Goal: Information Seeking & Learning: Learn about a topic

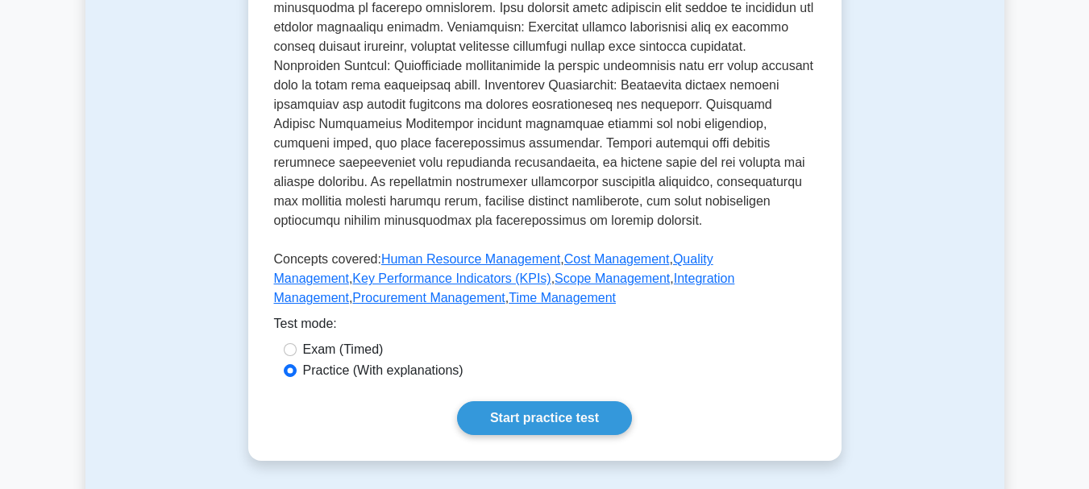
scroll to position [705, 0]
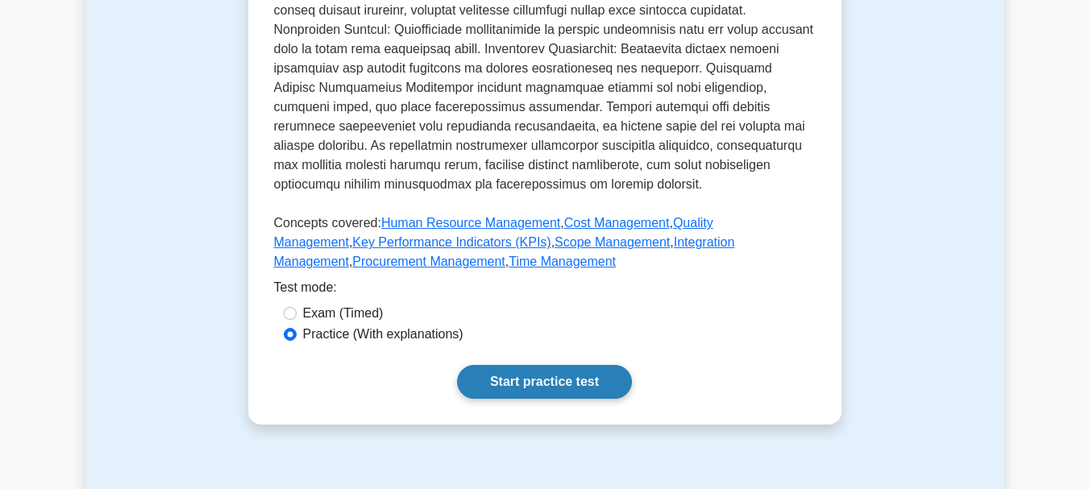
click at [525, 379] on link "Start practice test" at bounding box center [544, 382] width 175 height 34
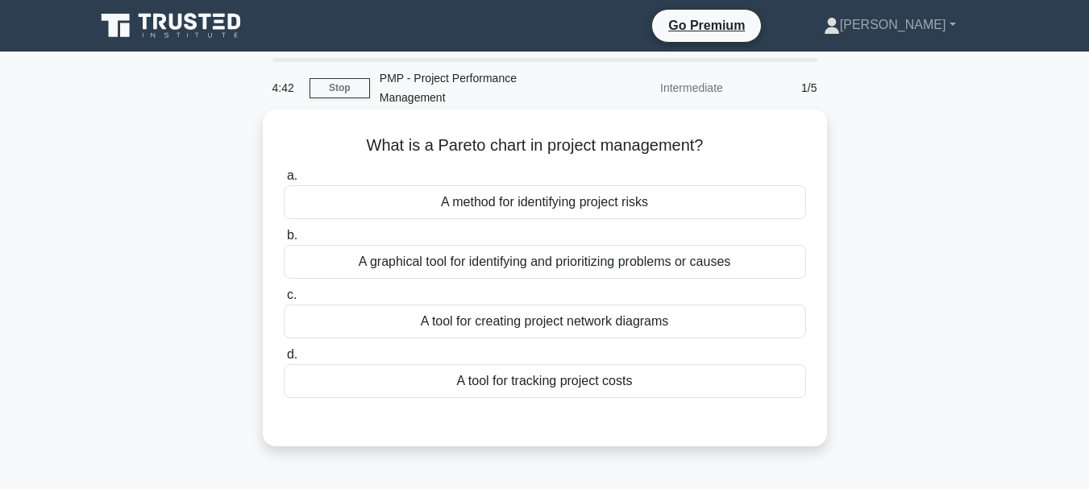
click at [480, 263] on div "A graphical tool for identifying and prioritizing problems or causes" at bounding box center [545, 262] width 522 height 34
click at [284, 241] on input "b. A graphical tool for identifying and prioritizing problems or causes" at bounding box center [284, 236] width 0 height 10
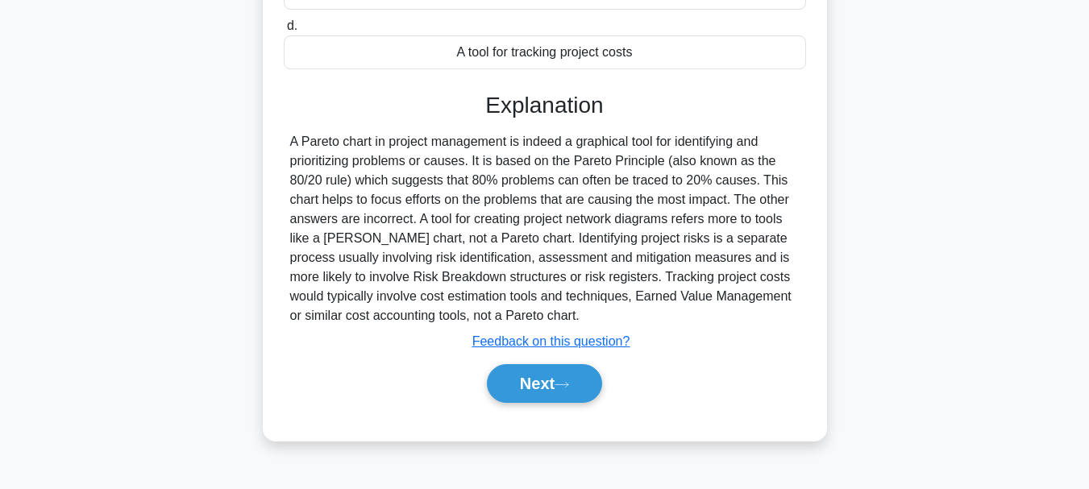
scroll to position [381, 0]
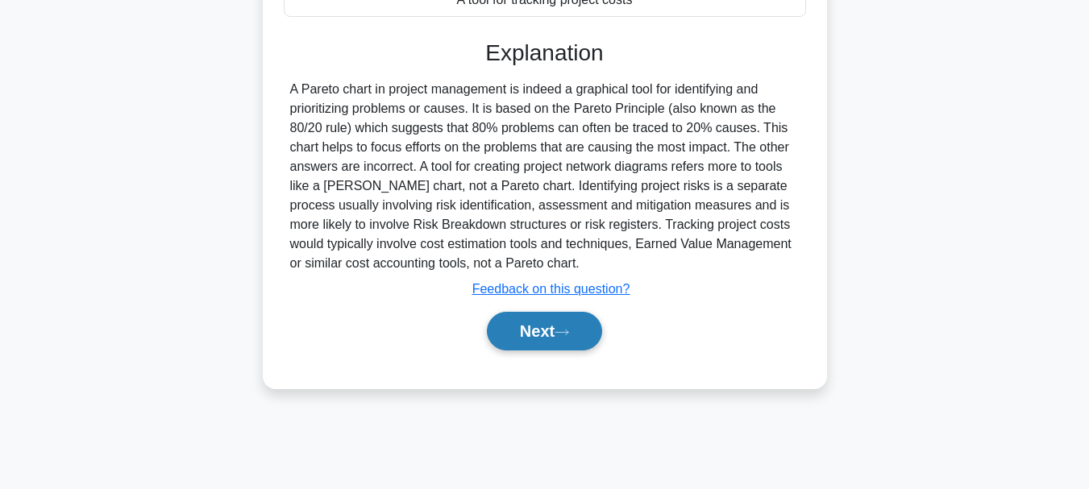
click at [532, 333] on button "Next" at bounding box center [544, 331] width 115 height 39
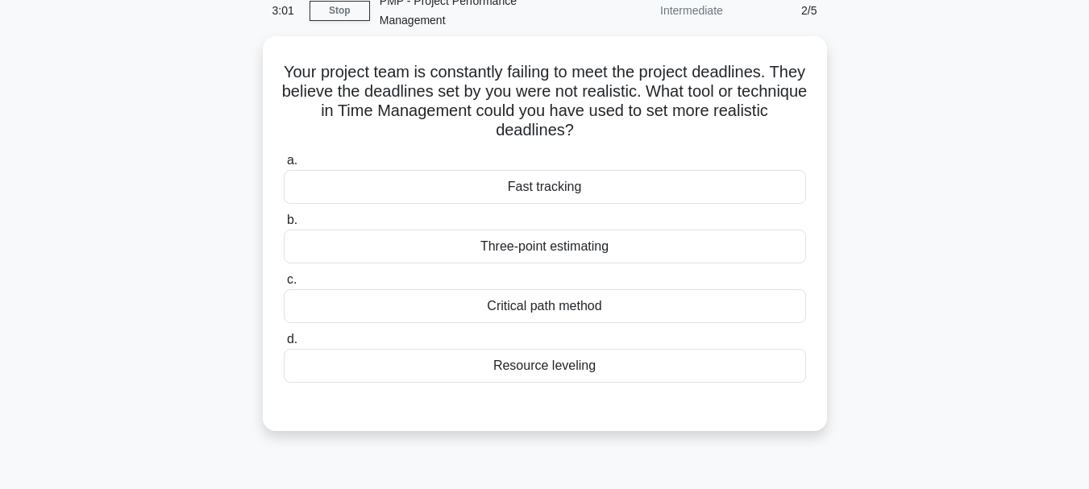
scroll to position [77, 0]
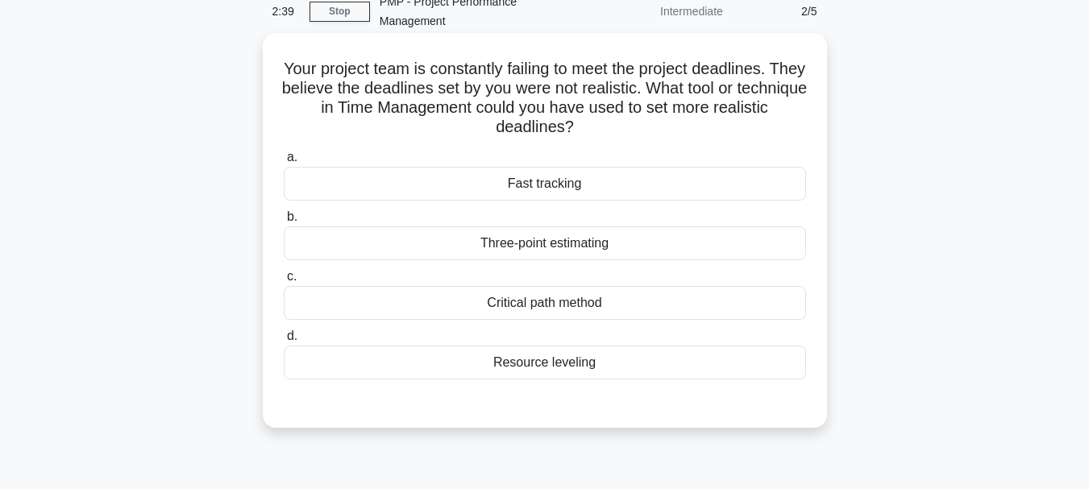
click at [553, 303] on div "Critical path method" at bounding box center [545, 303] width 522 height 34
click at [284, 282] on input "c. Critical path method" at bounding box center [284, 277] width 0 height 10
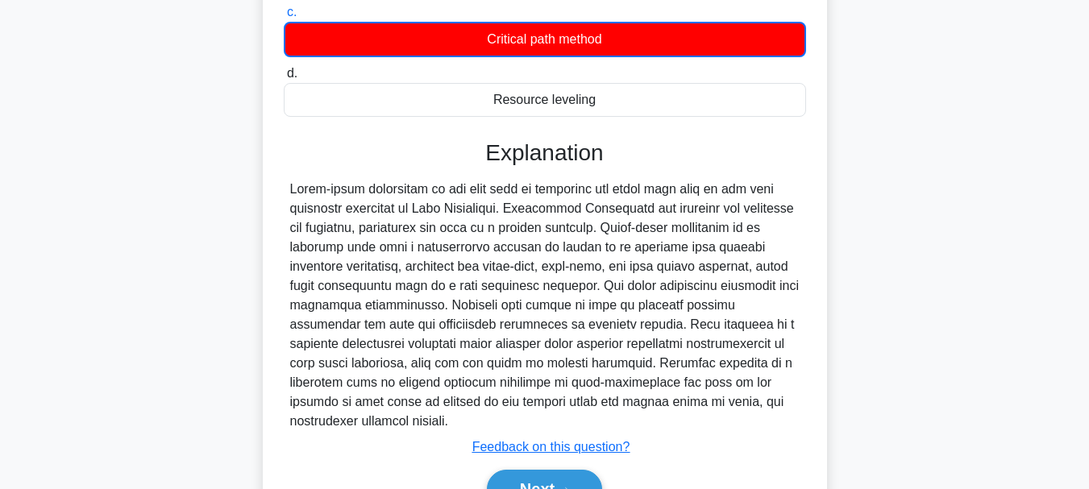
scroll to position [410, 0]
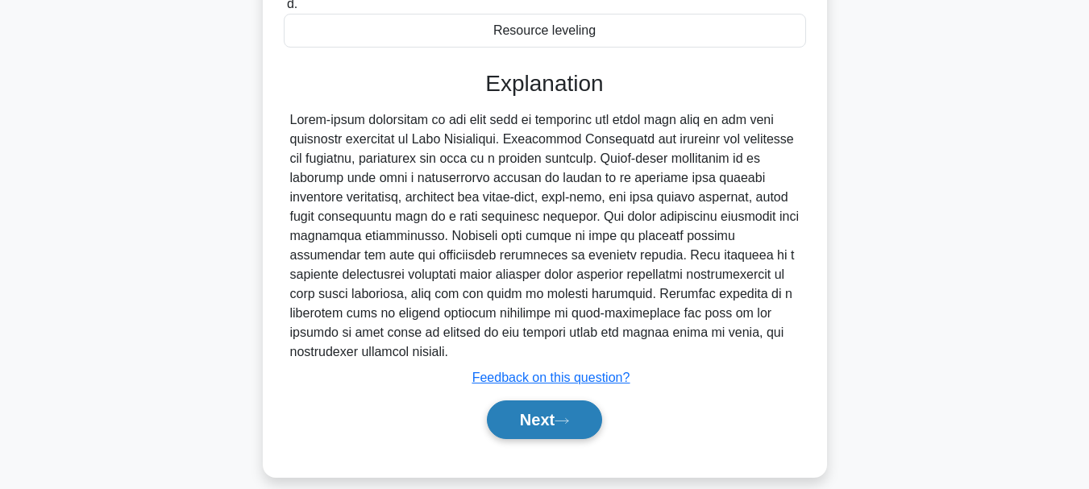
click at [534, 402] on button "Next" at bounding box center [544, 420] width 115 height 39
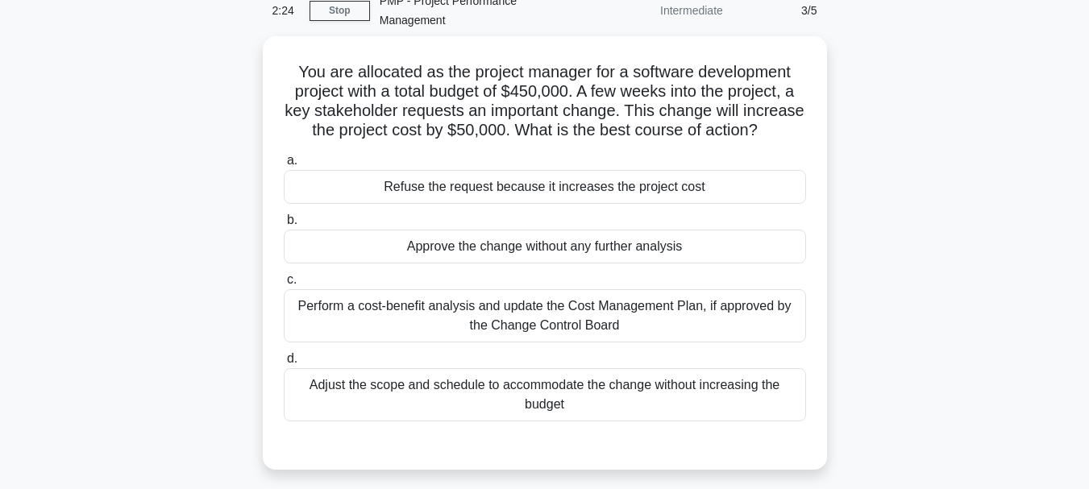
scroll to position [72, 0]
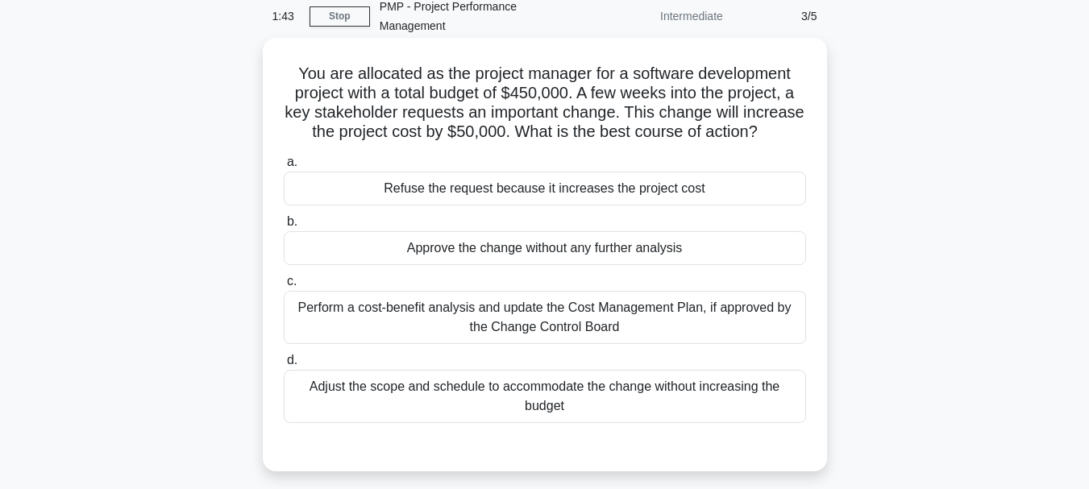
click at [550, 336] on div "Perform a cost-benefit analysis and update the Cost Management Plan, if approve…" at bounding box center [545, 317] width 522 height 53
click at [284, 287] on input "c. Perform a cost-benefit analysis and update the Cost Management Plan, if appr…" at bounding box center [284, 281] width 0 height 10
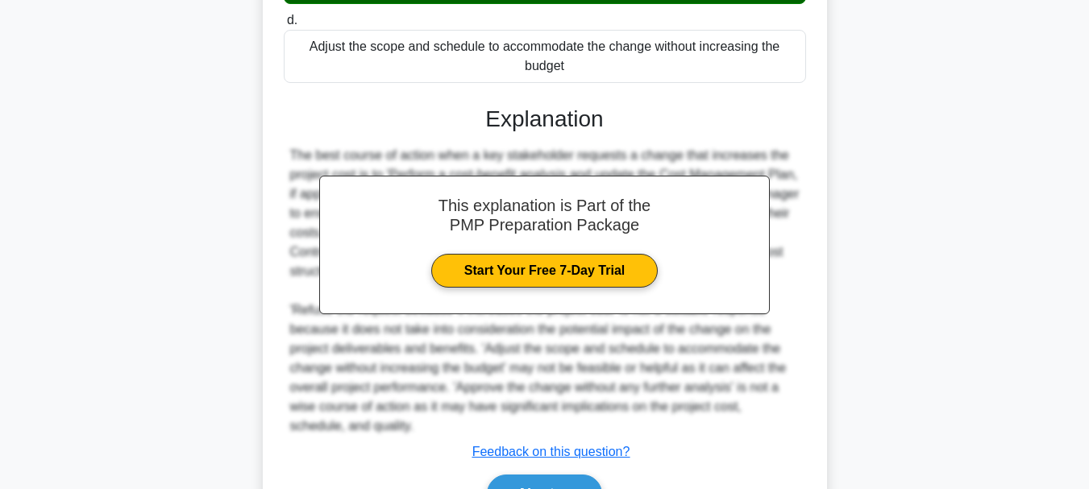
scroll to position [501, 0]
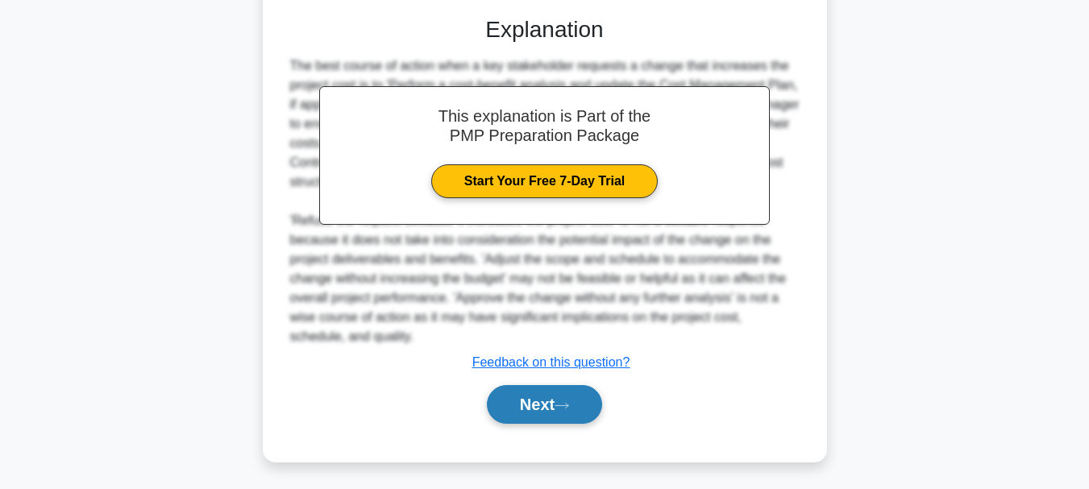
click at [530, 424] on button "Next" at bounding box center [544, 404] width 115 height 39
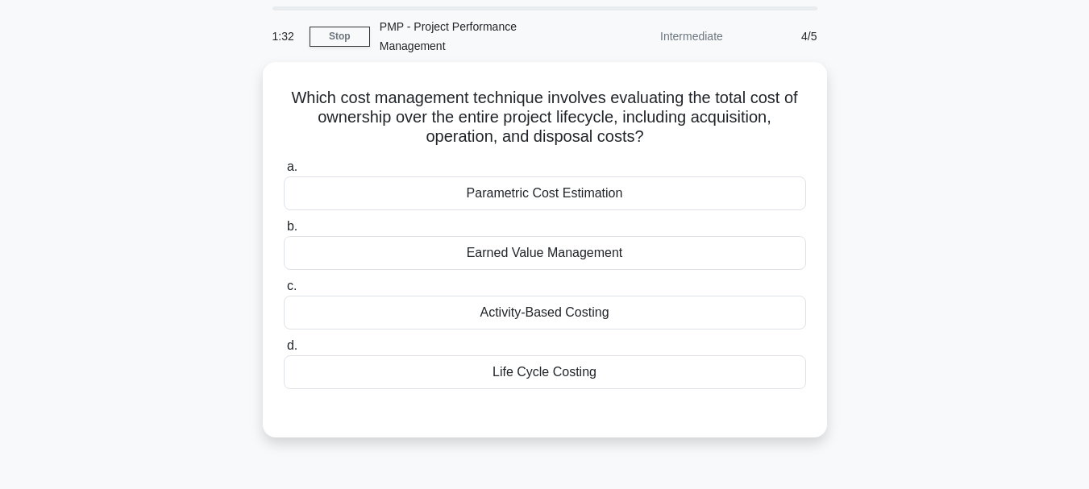
scroll to position [41, 0]
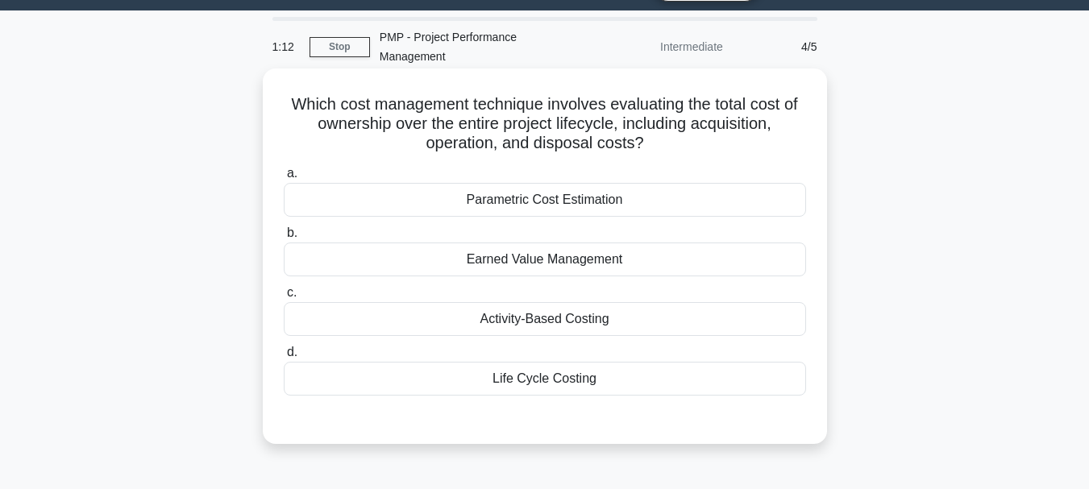
click at [500, 263] on div "Earned Value Management" at bounding box center [545, 260] width 522 height 34
click at [284, 239] on input "b. Earned Value Management" at bounding box center [284, 233] width 0 height 10
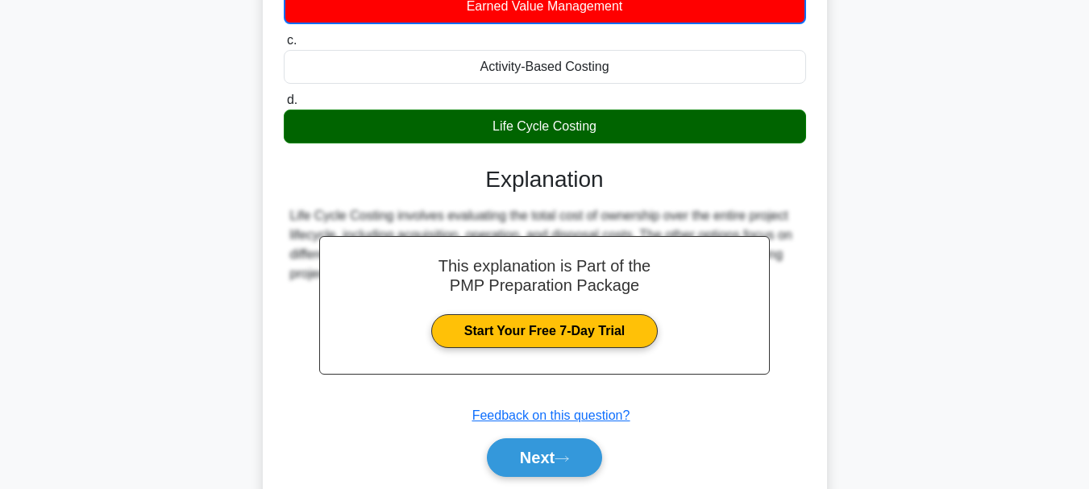
scroll to position [331, 0]
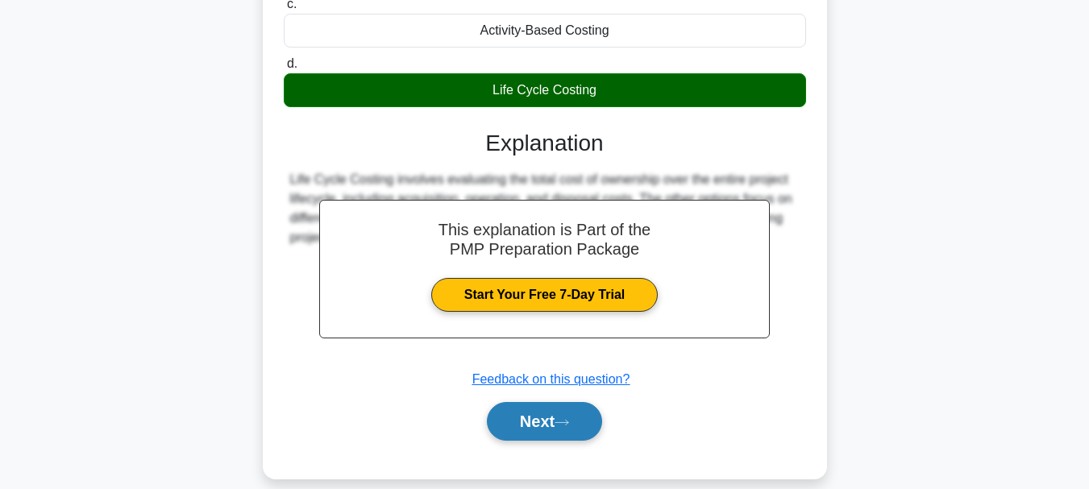
click at [522, 420] on button "Next" at bounding box center [544, 421] width 115 height 39
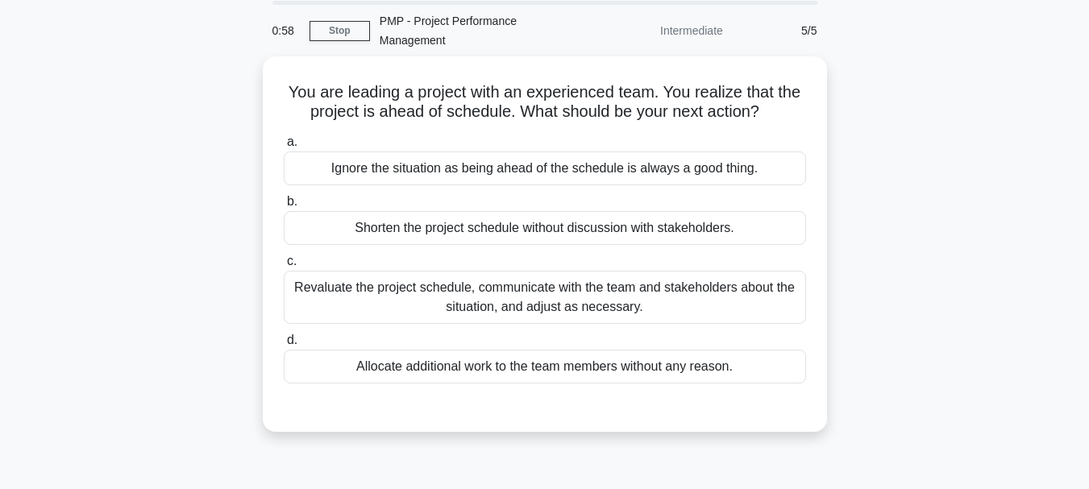
scroll to position [51, 0]
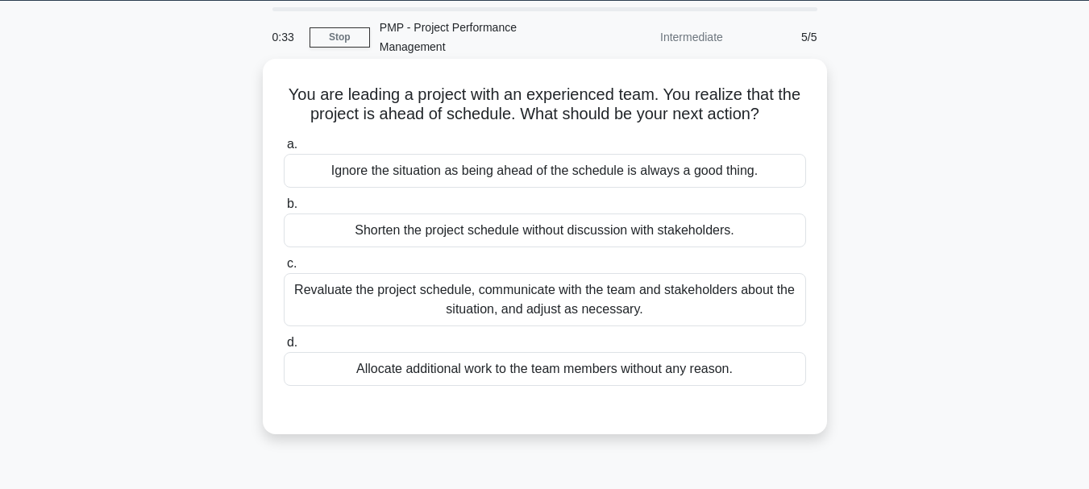
click at [547, 305] on div "Revaluate the project schedule, communicate with the team and stakeholders abou…" at bounding box center [545, 299] width 522 height 53
click at [284, 269] on input "c. Revaluate the project schedule, communicate with the team and stakeholders a…" at bounding box center [284, 264] width 0 height 10
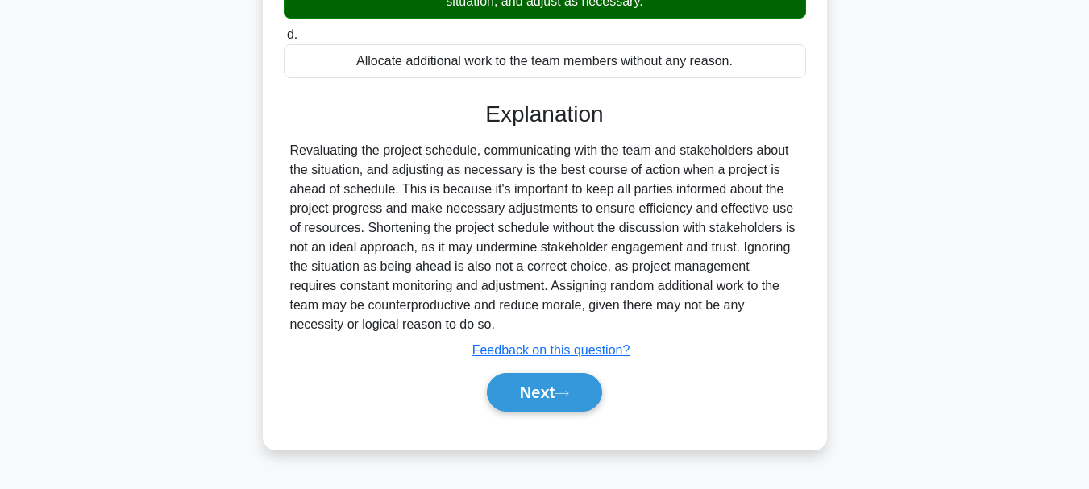
scroll to position [381, 0]
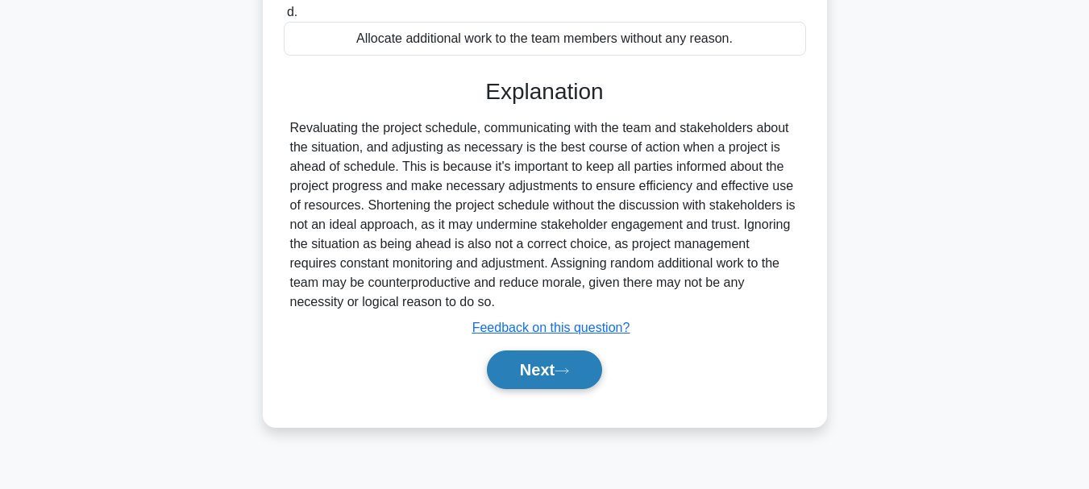
click at [549, 370] on button "Next" at bounding box center [544, 370] width 115 height 39
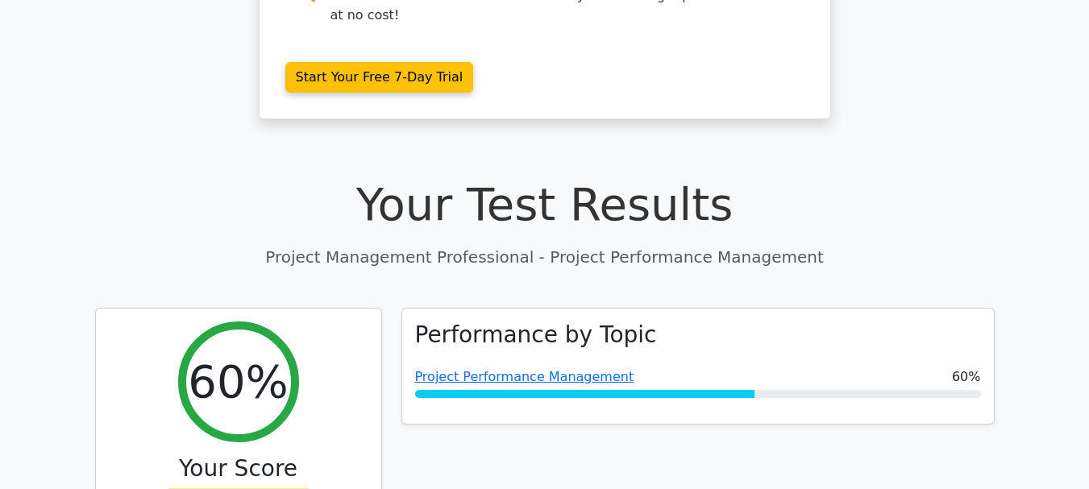
scroll to position [441, 0]
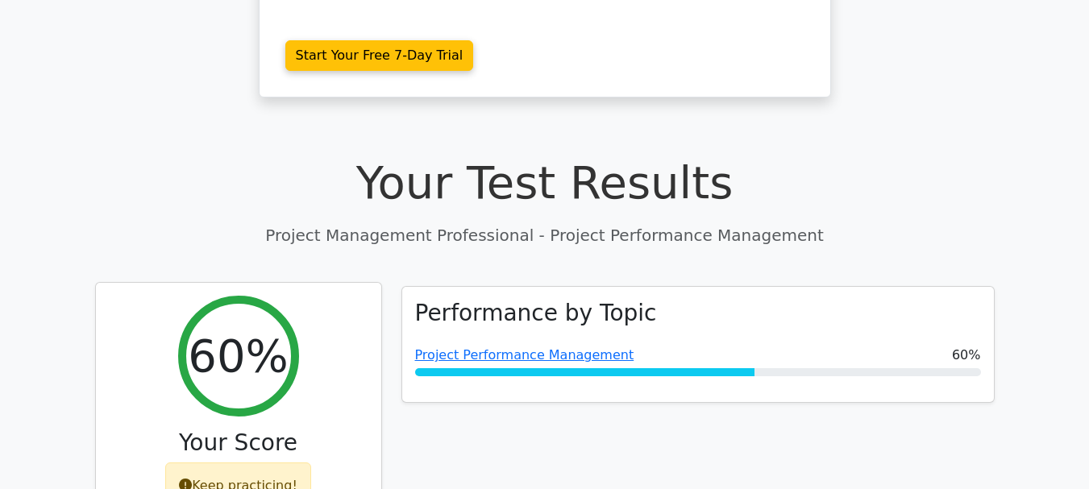
click at [257, 463] on div "Keep practicing!" at bounding box center [238, 486] width 146 height 47
click at [189, 479] on icon at bounding box center [185, 485] width 13 height 13
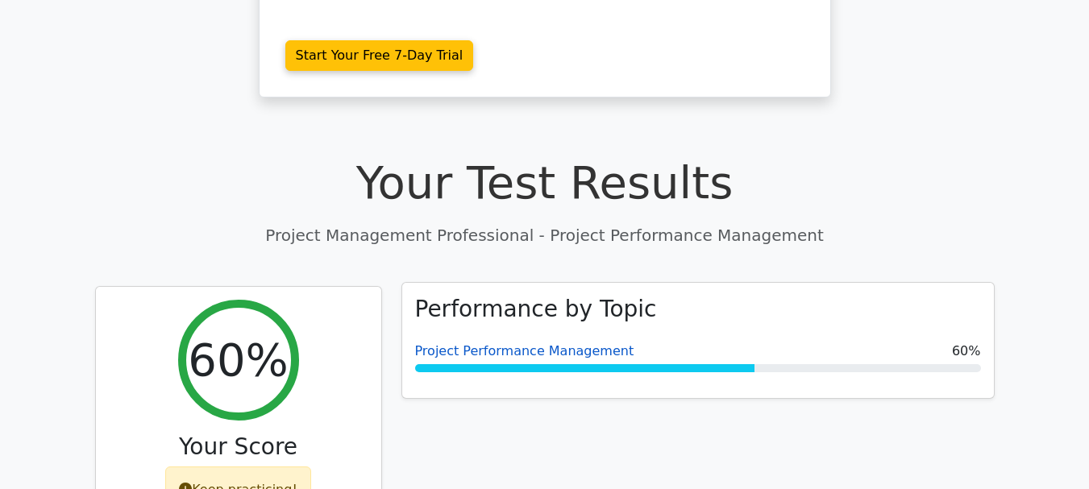
click at [522, 343] on link "Project Performance Management" at bounding box center [524, 350] width 219 height 15
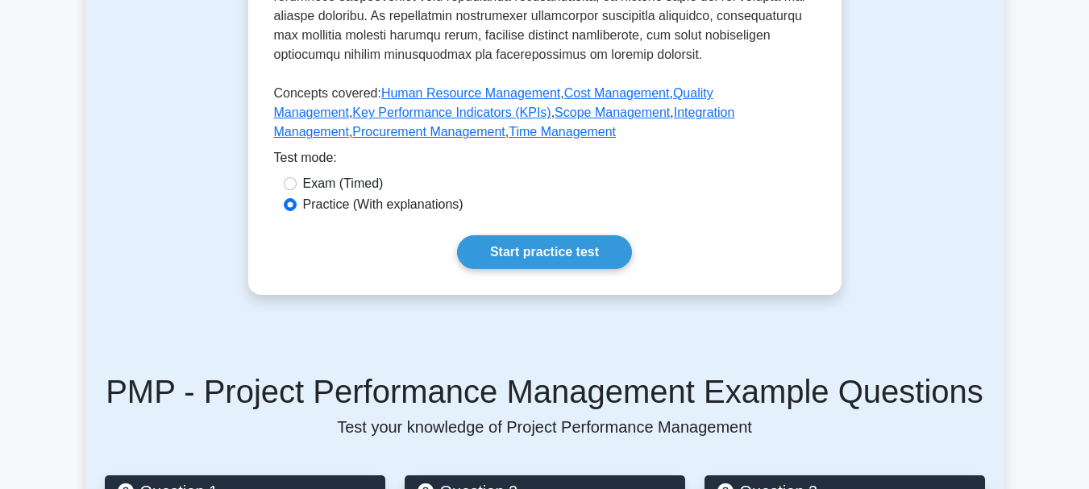
scroll to position [871, 0]
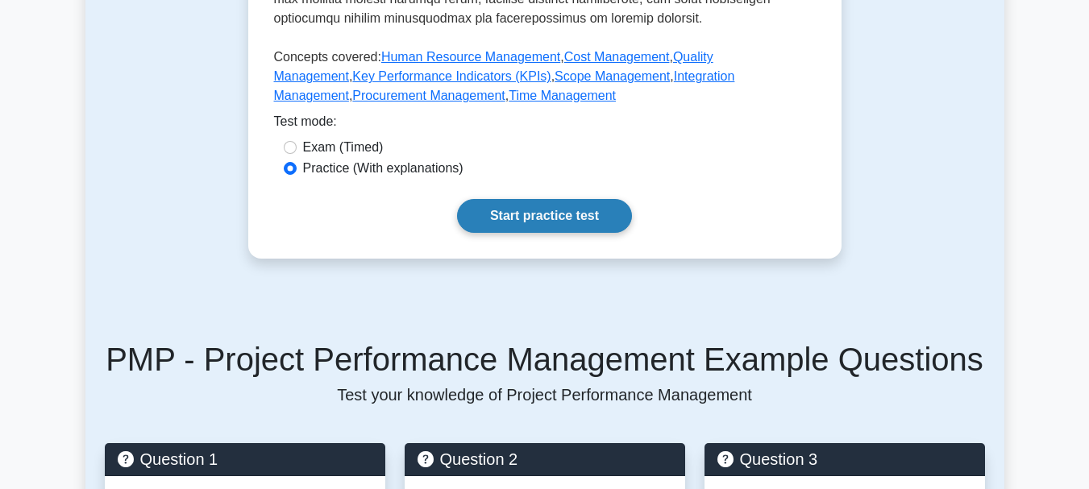
click at [530, 219] on link "Start practice test" at bounding box center [544, 216] width 175 height 34
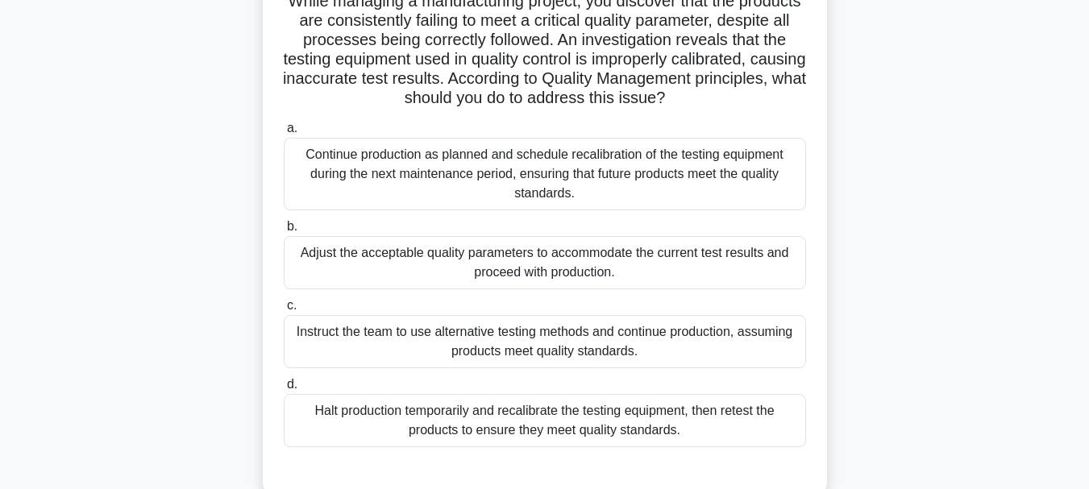
scroll to position [158, 0]
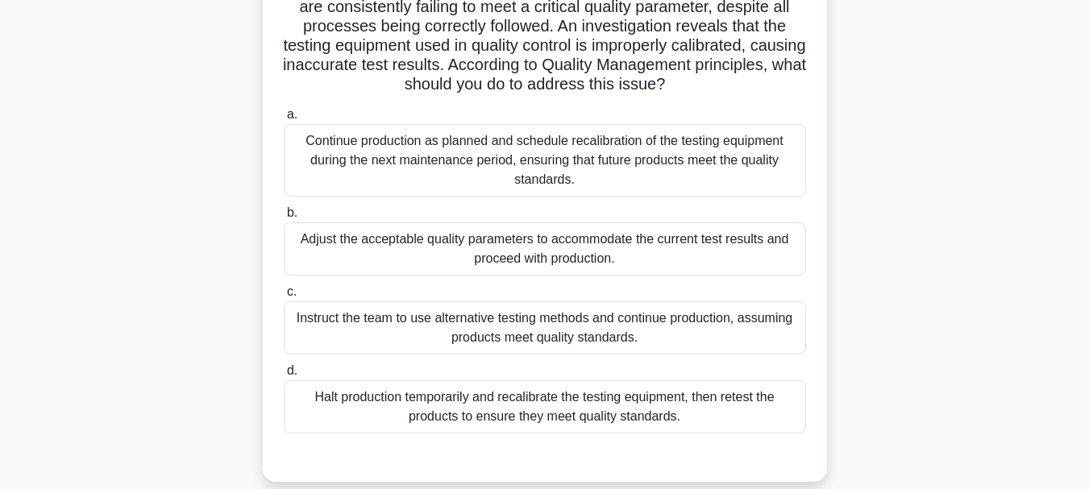
click at [529, 407] on div "Halt production temporarily and recalibrate the testing equipment, then retest …" at bounding box center [545, 406] width 522 height 53
click at [284, 376] on input "d. Halt production temporarily and recalibrate the testing equipment, then rete…" at bounding box center [284, 371] width 0 height 10
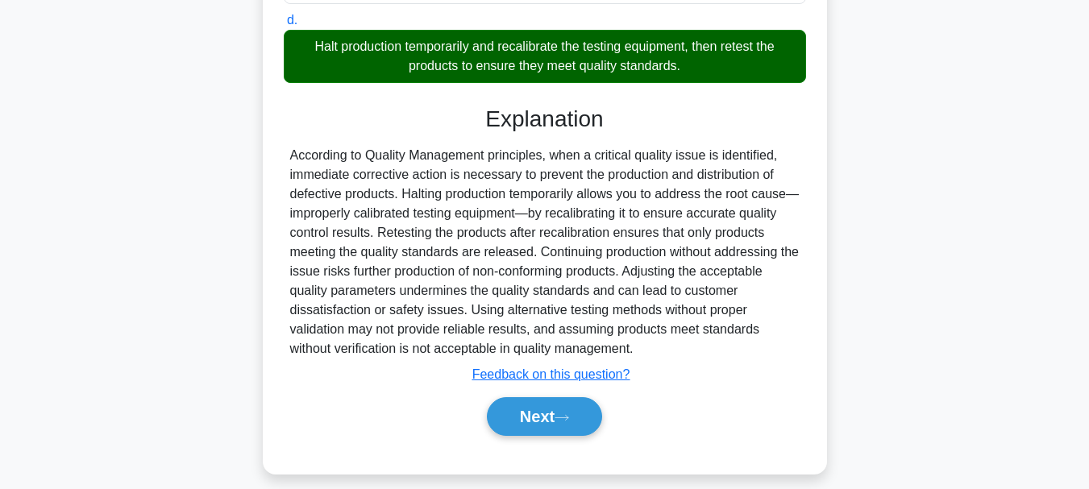
scroll to position [525, 0]
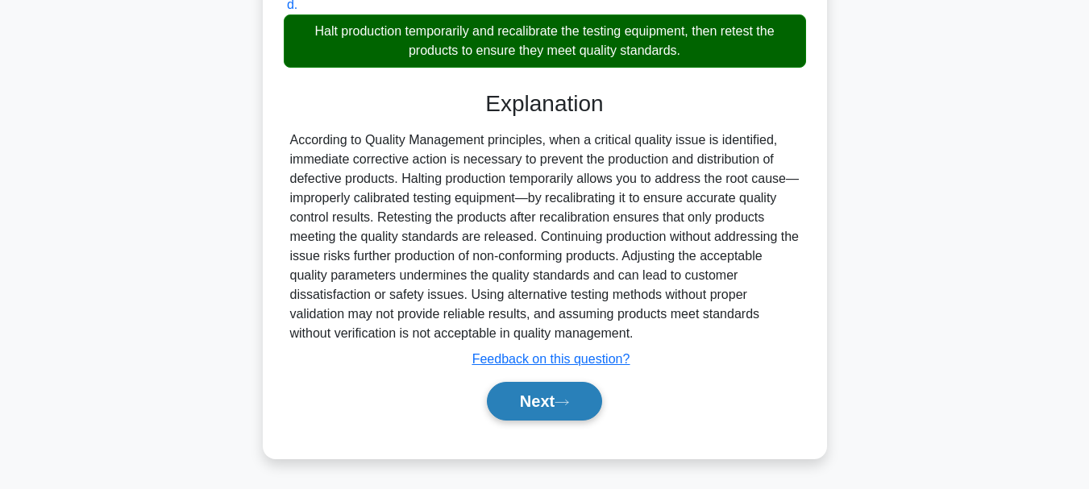
click at [534, 395] on button "Next" at bounding box center [544, 401] width 115 height 39
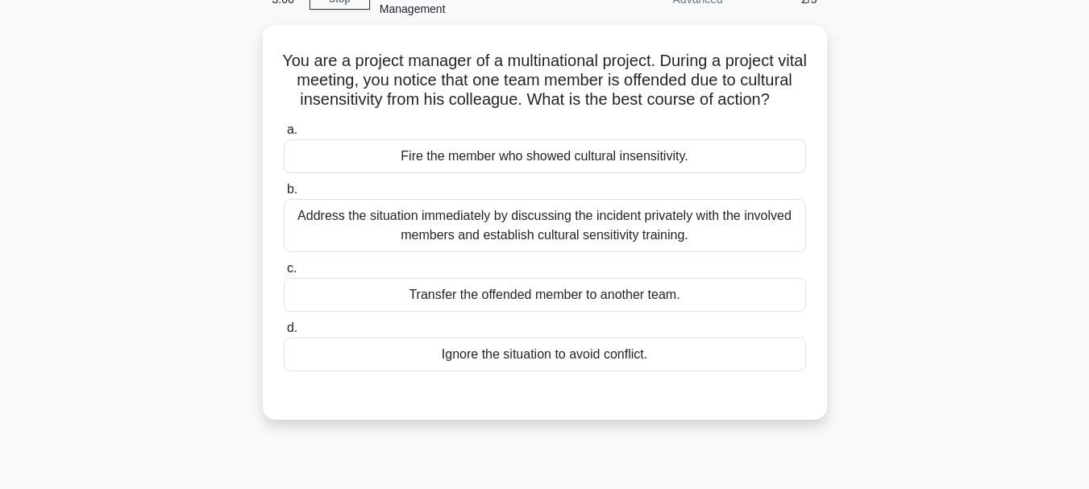
scroll to position [53, 0]
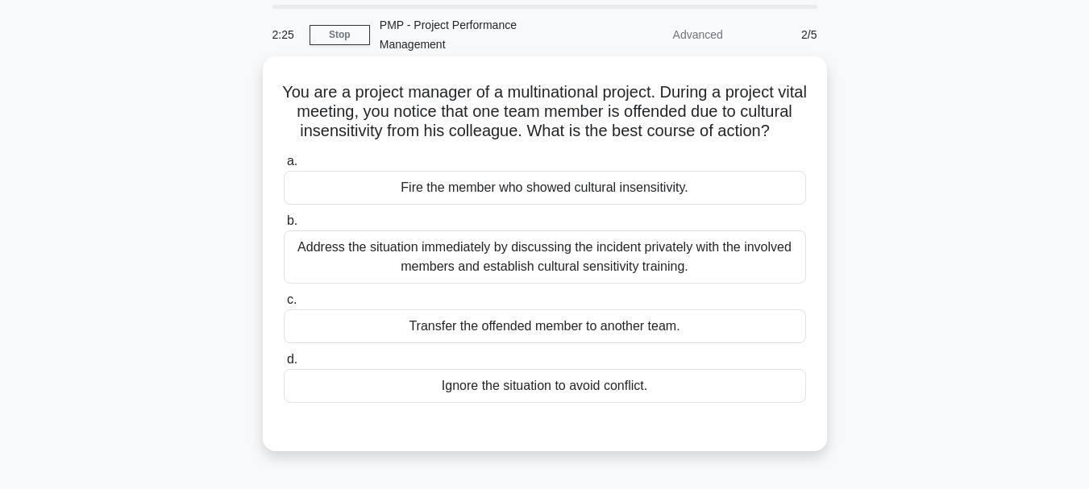
click at [518, 276] on div "Address the situation immediately by discussing the incident privately with the…" at bounding box center [545, 257] width 522 height 53
click at [284, 227] on input "b. Address the situation immediately by discussing the incident privately with …" at bounding box center [284, 221] width 0 height 10
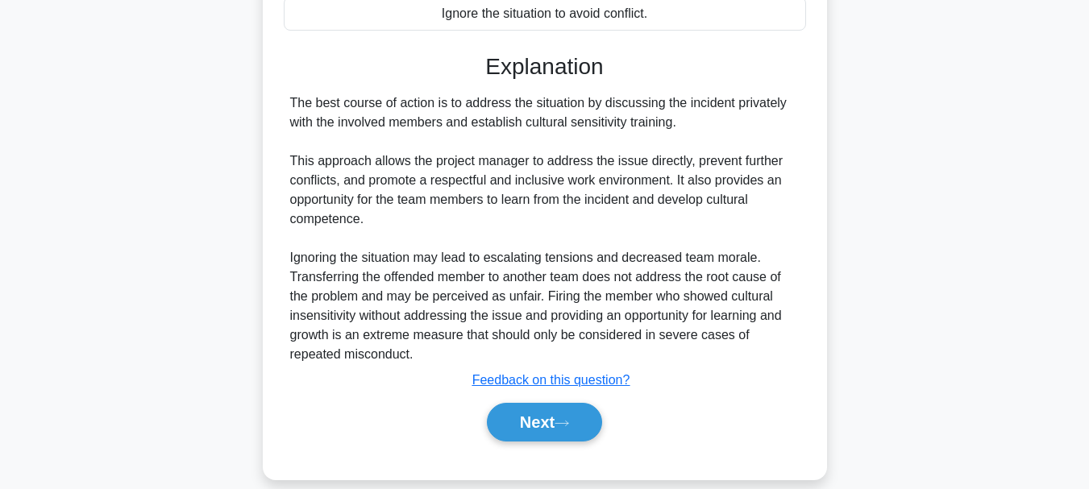
scroll to position [467, 0]
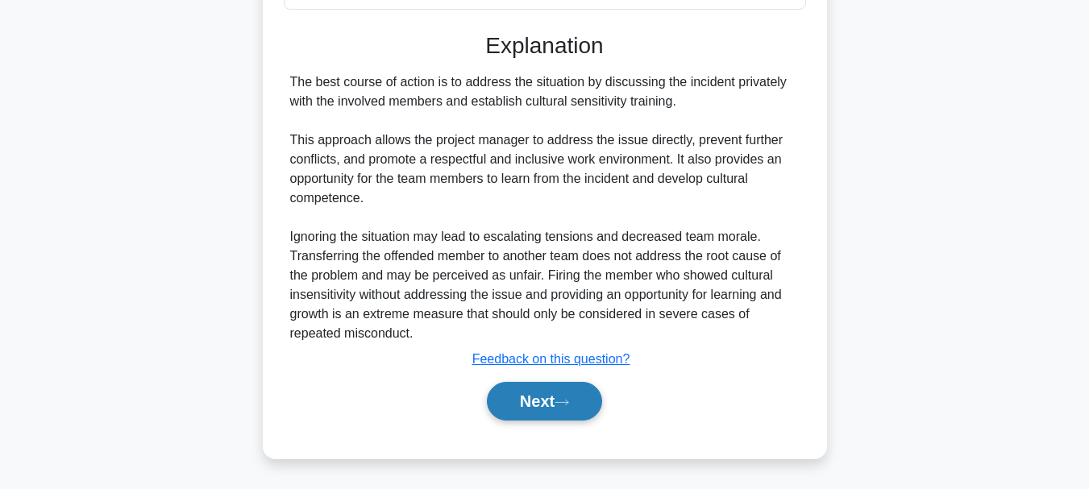
click at [539, 405] on button "Next" at bounding box center [544, 401] width 115 height 39
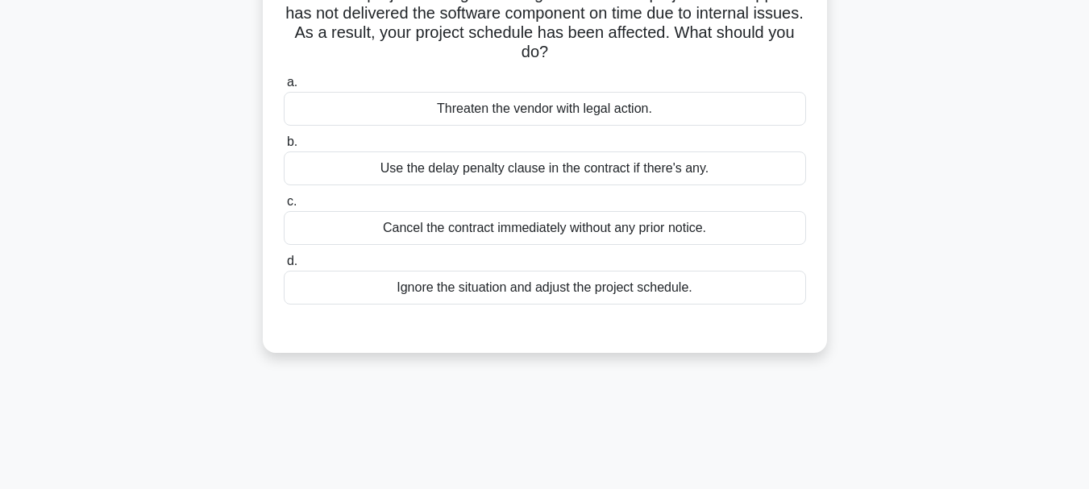
scroll to position [0, 0]
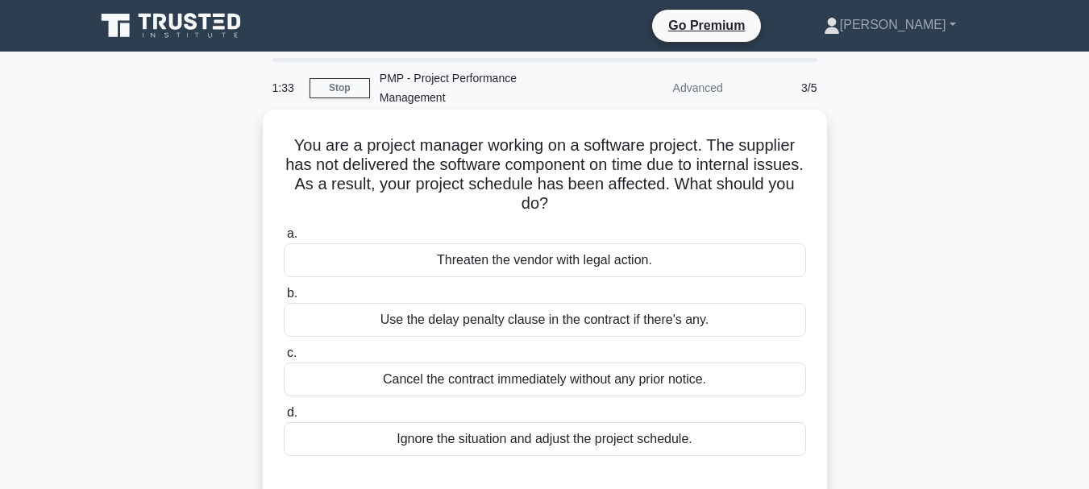
click at [504, 327] on div "Use the delay penalty clause in the contract if there's any." at bounding box center [545, 320] width 522 height 34
click at [284, 299] on input "b. Use the delay penalty clause in the contract if there's any." at bounding box center [284, 294] width 0 height 10
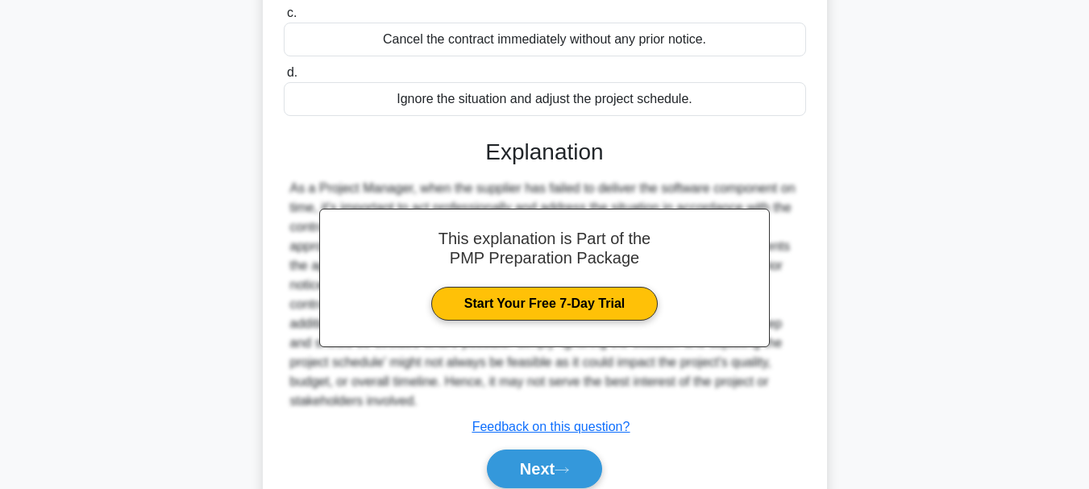
scroll to position [409, 0]
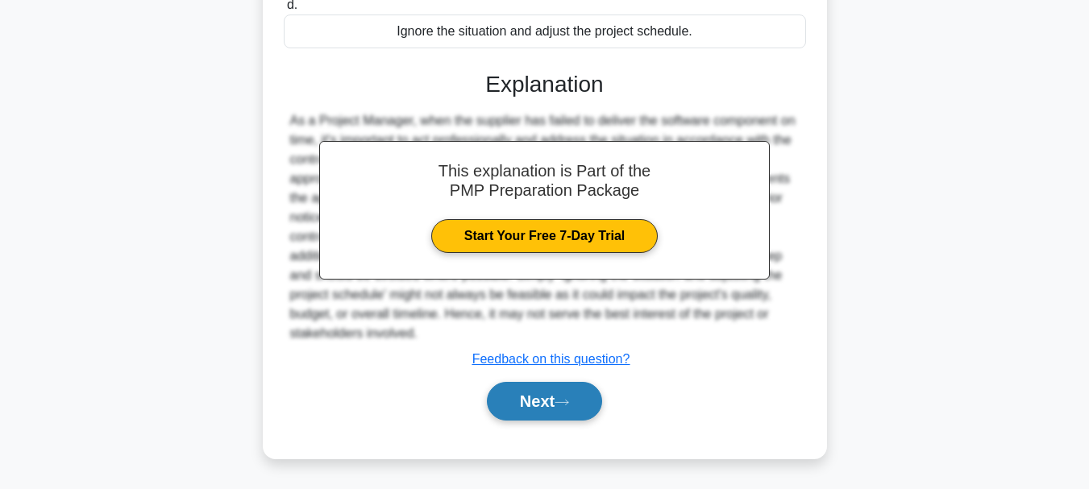
click at [522, 401] on button "Next" at bounding box center [544, 401] width 115 height 39
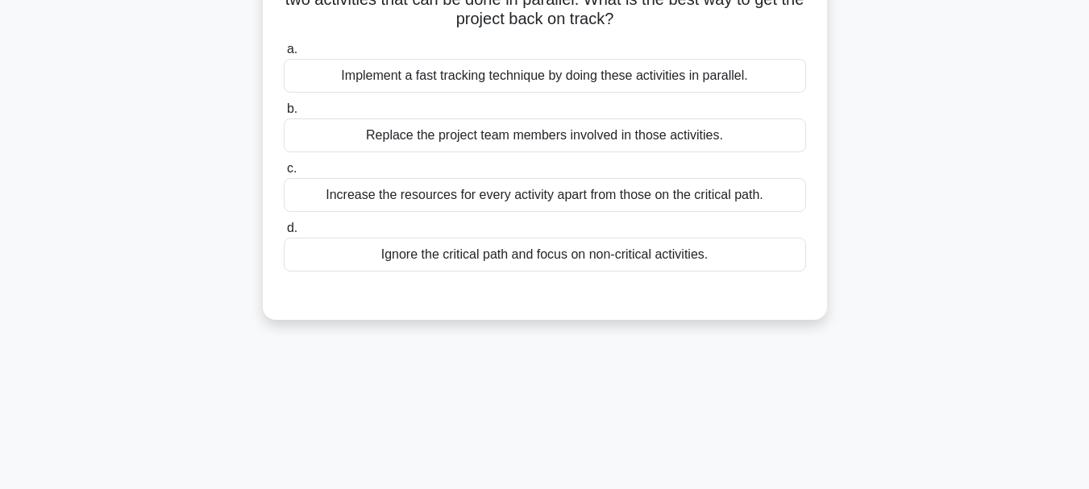
scroll to position [0, 0]
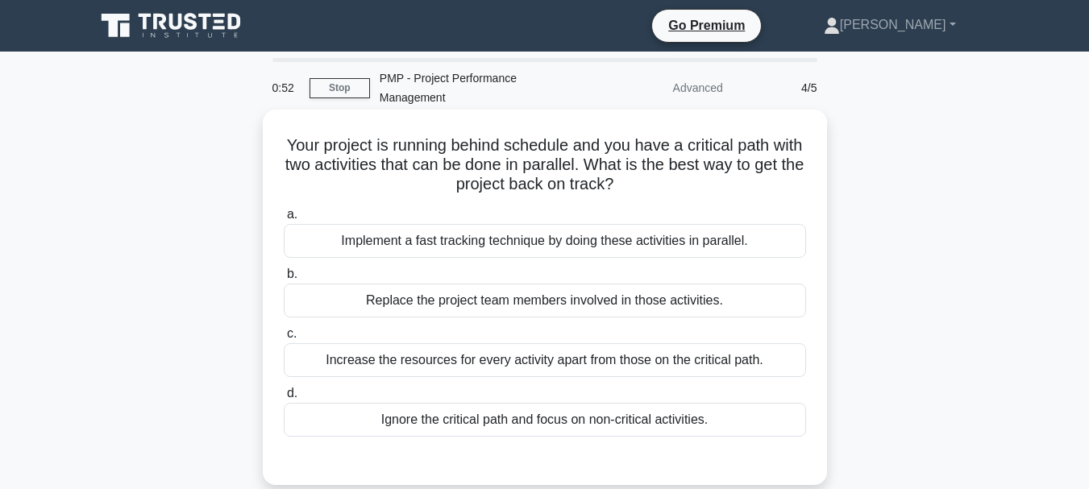
click at [570, 363] on div "Increase the resources for every activity apart from those on the critical path." at bounding box center [545, 360] width 522 height 34
click at [284, 339] on input "c. Increase the resources for every activity apart from those on the critical p…" at bounding box center [284, 334] width 0 height 10
